Goal: Information Seeking & Learning: Learn about a topic

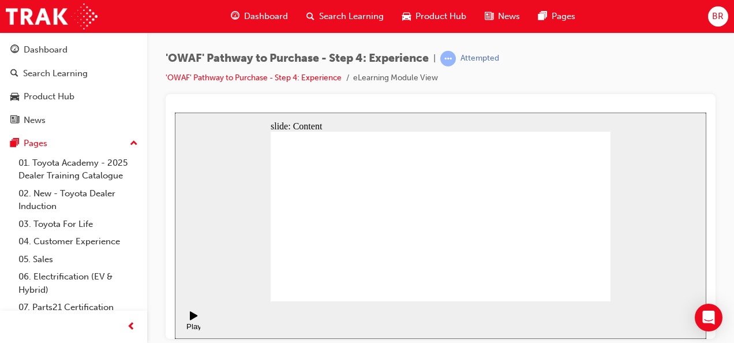
drag, startPoint x: 309, startPoint y: 195, endPoint x: 336, endPoint y: 217, distance: 34.8
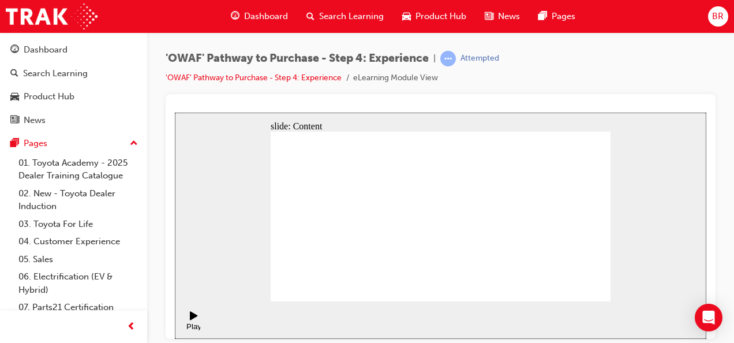
drag, startPoint x: 394, startPoint y: 200, endPoint x: 342, endPoint y: 219, distance: 56.0
